Goal: Task Accomplishment & Management: Complete application form

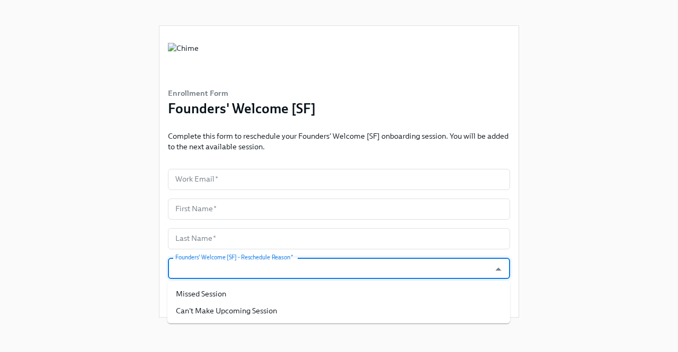
click at [316, 274] on input "Founders' Welcome [SF] - Reschedule Reason   *" at bounding box center [328, 268] width 311 height 21
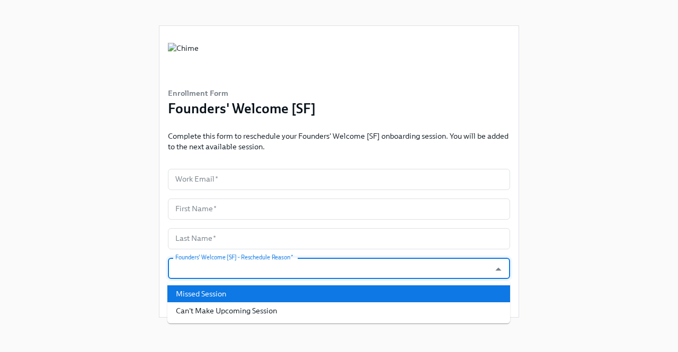
click at [264, 299] on li "Missed Session" at bounding box center [338, 293] width 343 height 17
type input "Missed Session"
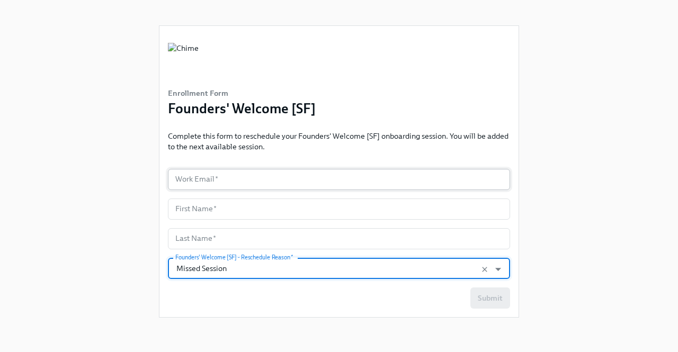
click at [232, 184] on input "text" at bounding box center [339, 179] width 342 height 21
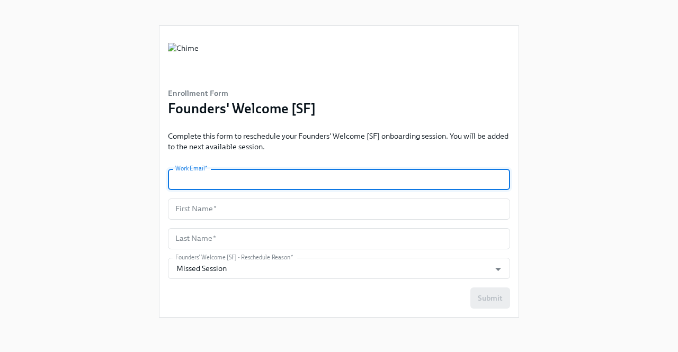
type input "l"
type input "[PERSON_NAME][EMAIL_ADDRESS][PERSON_NAME][DOMAIN_NAME]"
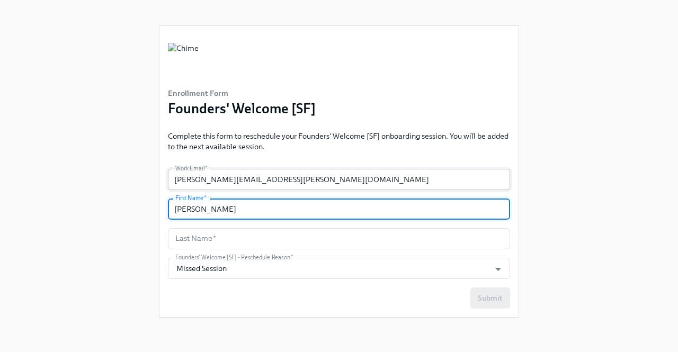
type input "[PERSON_NAME]"
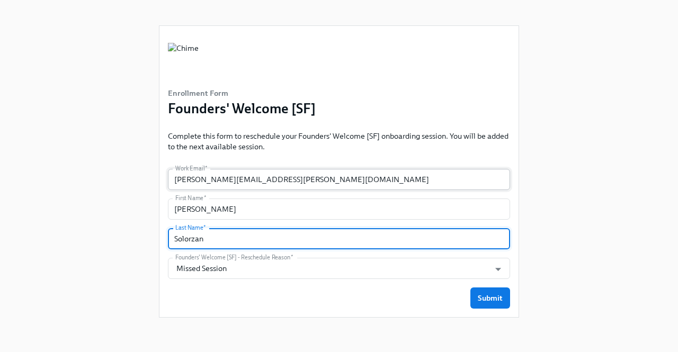
type input "[PERSON_NAME]"
